Goal: Information Seeking & Learning: Learn about a topic

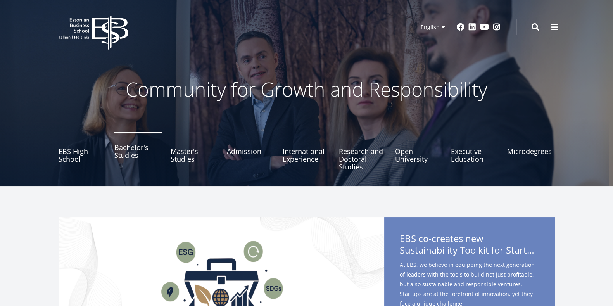
click at [126, 149] on link "Bachelor's Studies" at bounding box center [138, 151] width 48 height 39
click at [185, 153] on link "Master's Studies" at bounding box center [195, 151] width 48 height 39
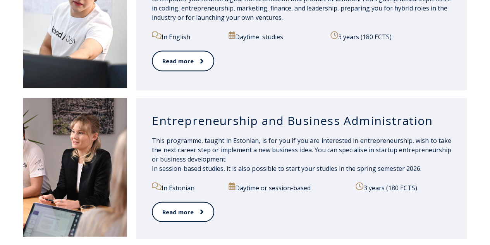
scroll to position [697, 0]
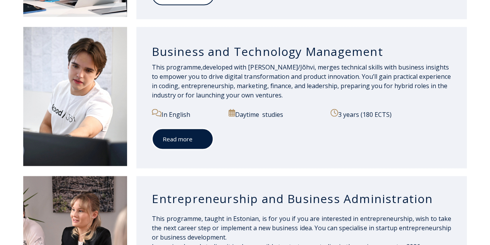
click at [196, 135] on span at bounding box center [198, 139] width 10 height 8
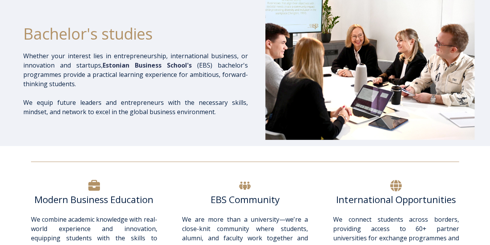
scroll to position [0, 0]
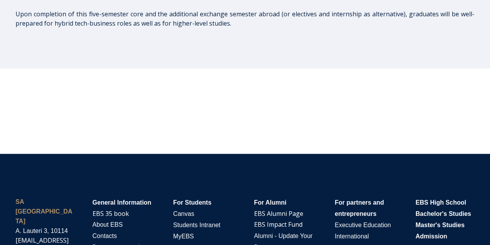
scroll to position [2016, 0]
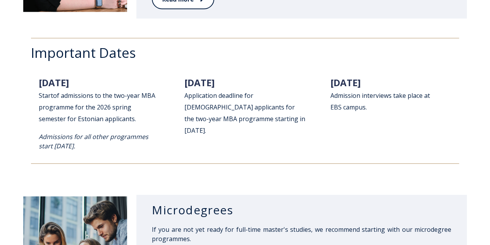
scroll to position [1161, 0]
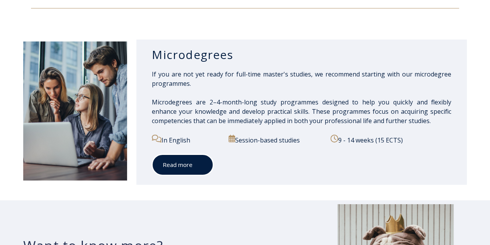
click at [187, 161] on link "Read more" at bounding box center [183, 164] width 62 height 21
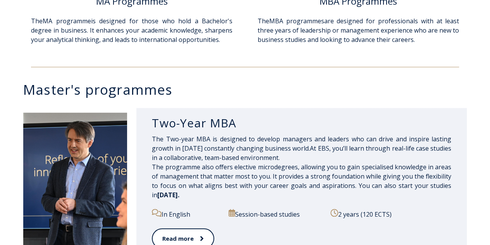
scroll to position [387, 0]
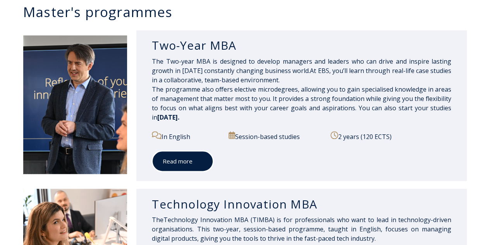
click at [189, 159] on link "Read more" at bounding box center [183, 160] width 62 height 21
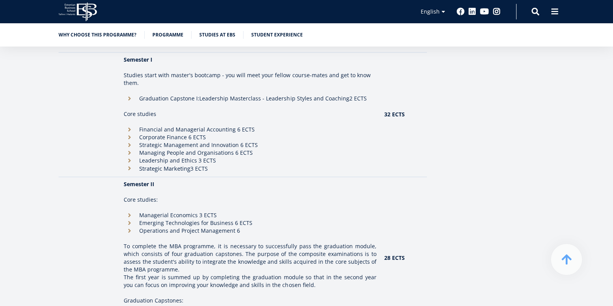
scroll to position [888, 0]
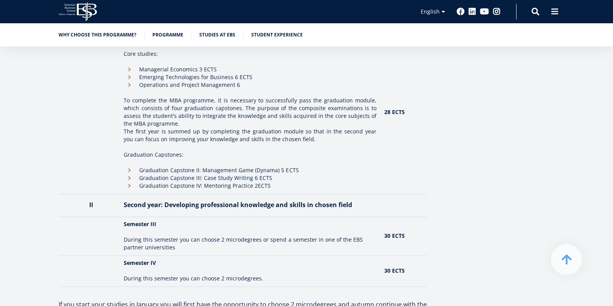
click at [130, 169] on li "Graduation Capstone II: Management Game (Dynama) 5 ECTS" at bounding box center [250, 170] width 252 height 8
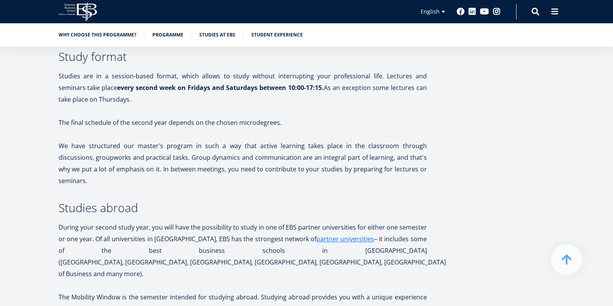
scroll to position [1566, 0]
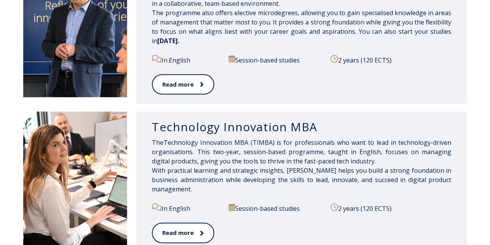
scroll to position [502, 0]
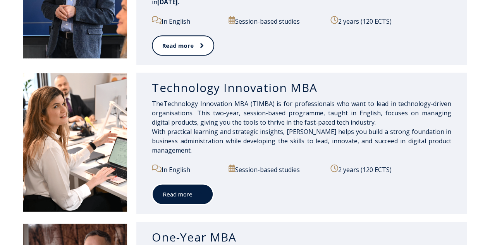
click at [178, 194] on link "Read more" at bounding box center [183, 193] width 62 height 21
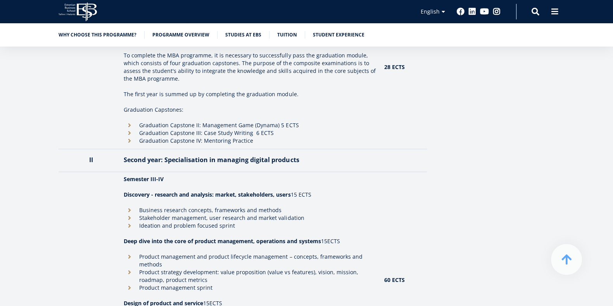
scroll to position [726, 0]
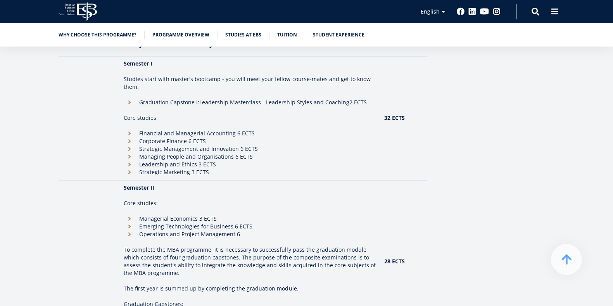
click at [131, 129] on li "Financial and Managerial Accounting 6 ECTS" at bounding box center [250, 133] width 252 height 8
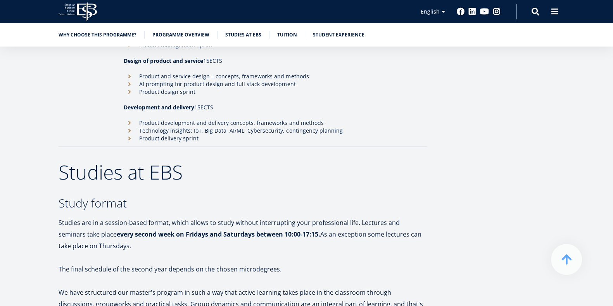
scroll to position [1017, 0]
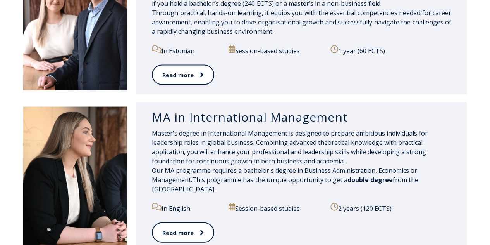
scroll to position [695, 0]
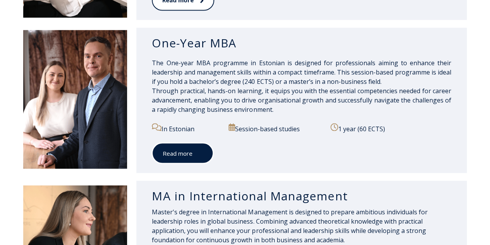
click at [190, 154] on link "Read more" at bounding box center [183, 152] width 62 height 21
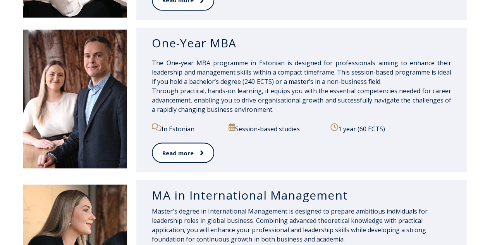
scroll to position [812, 0]
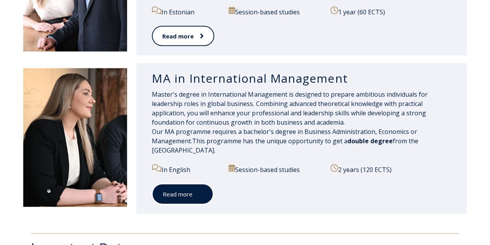
click at [184, 193] on link "Read more" at bounding box center [183, 193] width 62 height 21
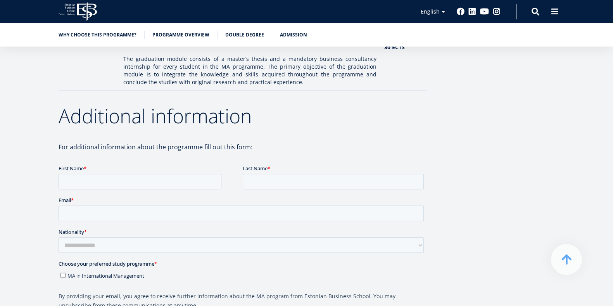
scroll to position [1163, 0]
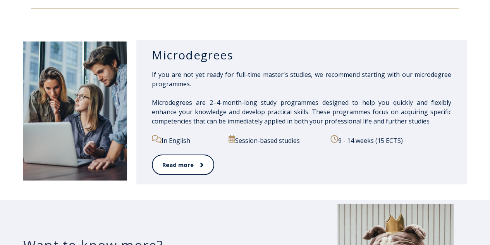
scroll to position [1316, 0]
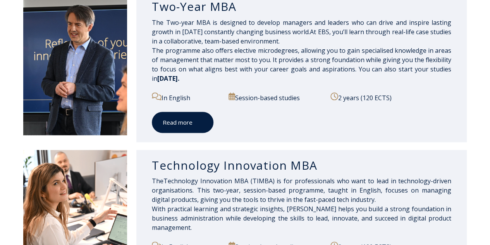
scroll to position [426, 0]
click at [190, 123] on link "Read more" at bounding box center [183, 122] width 62 height 21
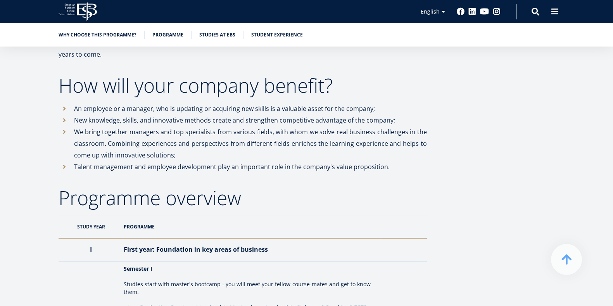
scroll to position [678, 0]
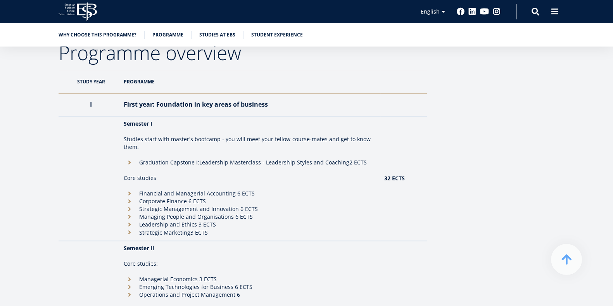
click at [132, 192] on li "Financial and Managerial Accounting 6 ECTS" at bounding box center [250, 194] width 252 height 8
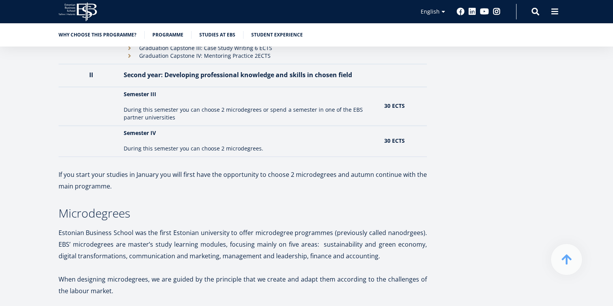
scroll to position [1066, 0]
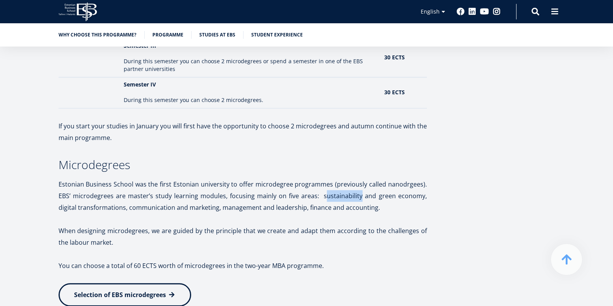
drag, startPoint x: 326, startPoint y: 195, endPoint x: 362, endPoint y: 194, distance: 36.1
click at [362, 194] on p "Estonian Business School was the first Estonian university to offer microdegree…" at bounding box center [243, 195] width 368 height 35
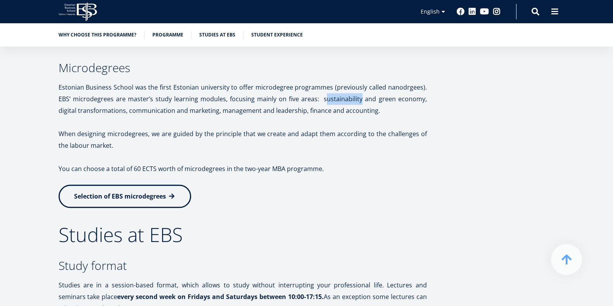
click at [165, 198] on span "Selection of EBS microdegrees" at bounding box center [120, 196] width 92 height 9
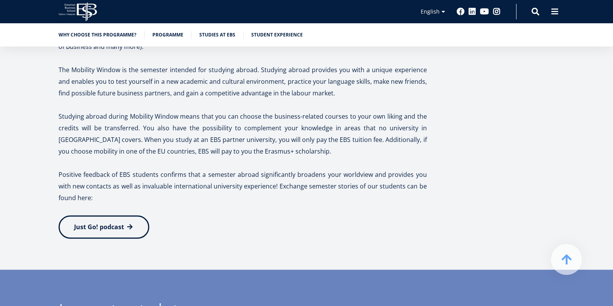
scroll to position [1550, 0]
